Goal: Navigation & Orientation: Find specific page/section

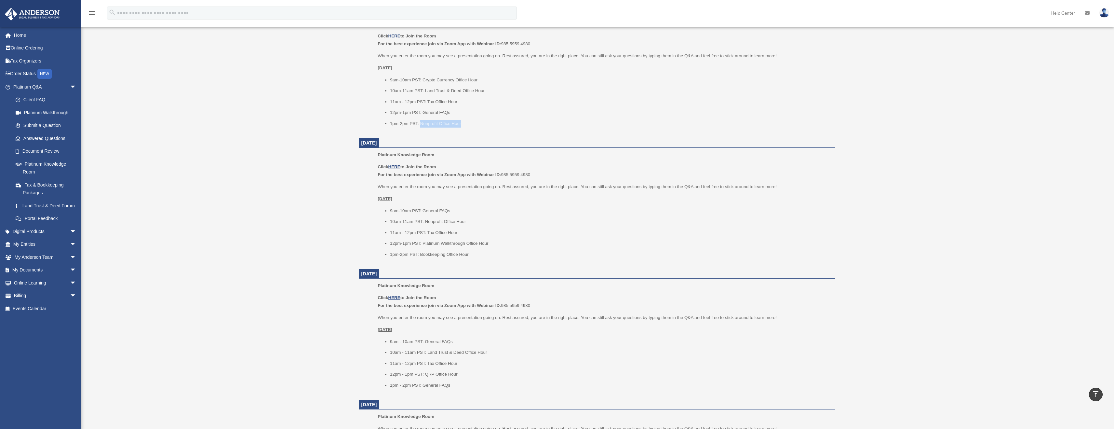
scroll to position [302, 0]
click at [395, 165] on u "HERE" at bounding box center [394, 165] width 12 height 5
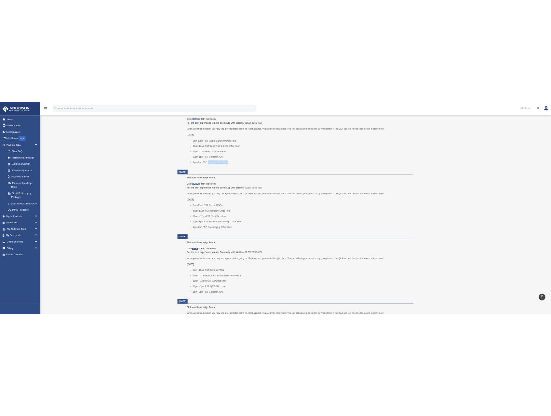
scroll to position [280, 0]
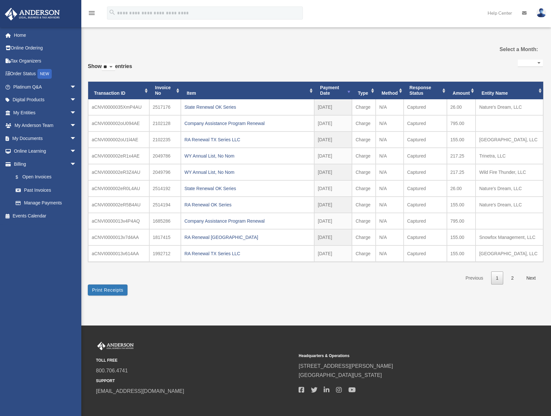
select select
click at [35, 114] on link "My Entities arrow_drop_down" at bounding box center [46, 112] width 82 height 13
click at [70, 112] on span "arrow_drop_down" at bounding box center [76, 112] width 13 height 13
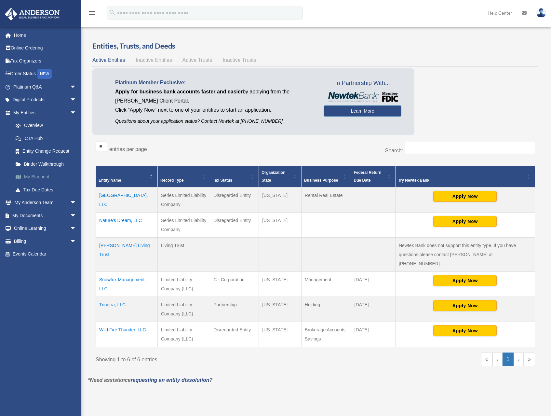
click at [43, 177] on link "My Blueprint" at bounding box center [47, 176] width 77 height 13
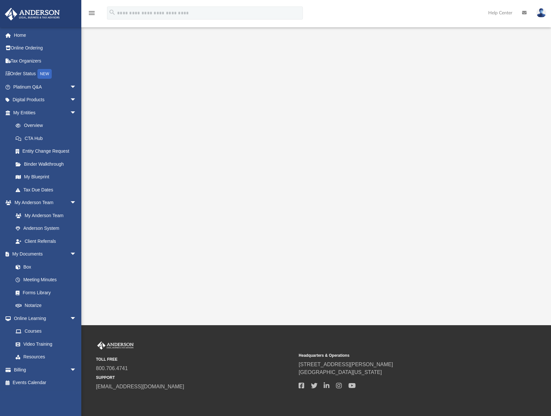
click at [517, 282] on div at bounding box center [316, 173] width 423 height 260
